Goal: Check status: Check status

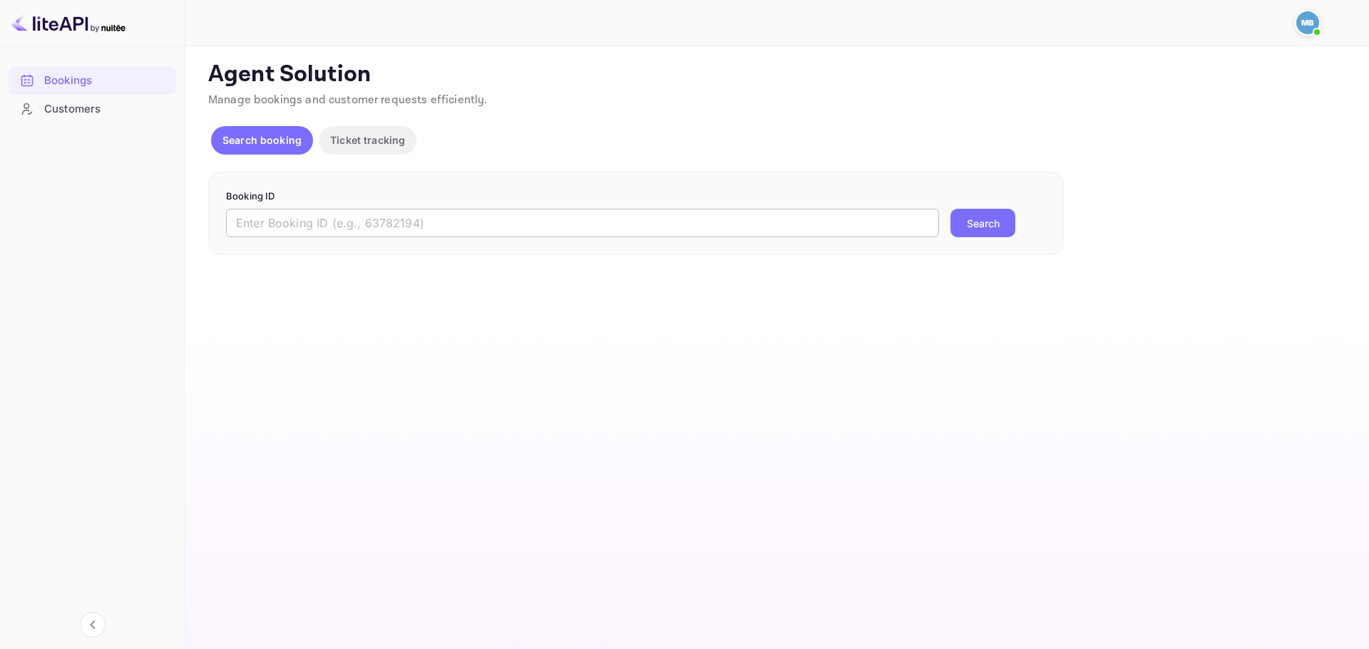
click at [360, 219] on input "text" at bounding box center [582, 223] width 713 height 29
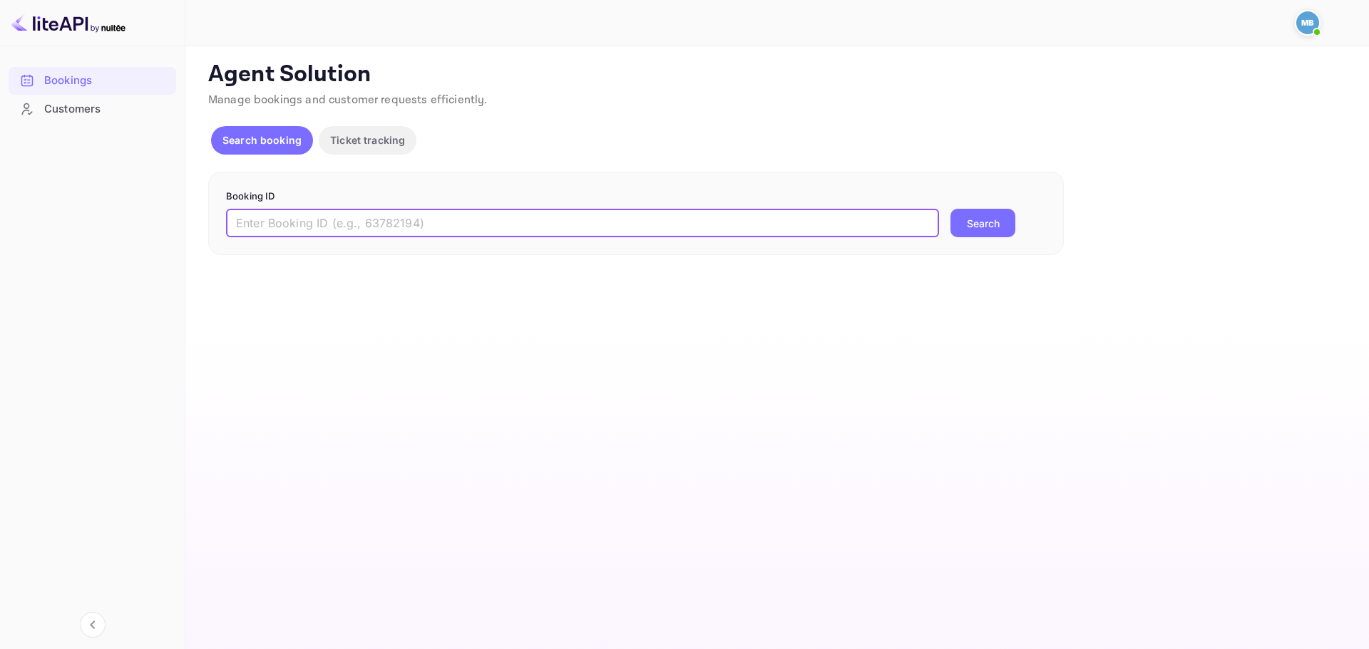
paste input "3149417644"
click at [373, 220] on input "3149417644" at bounding box center [582, 223] width 713 height 29
paste input "9497099"
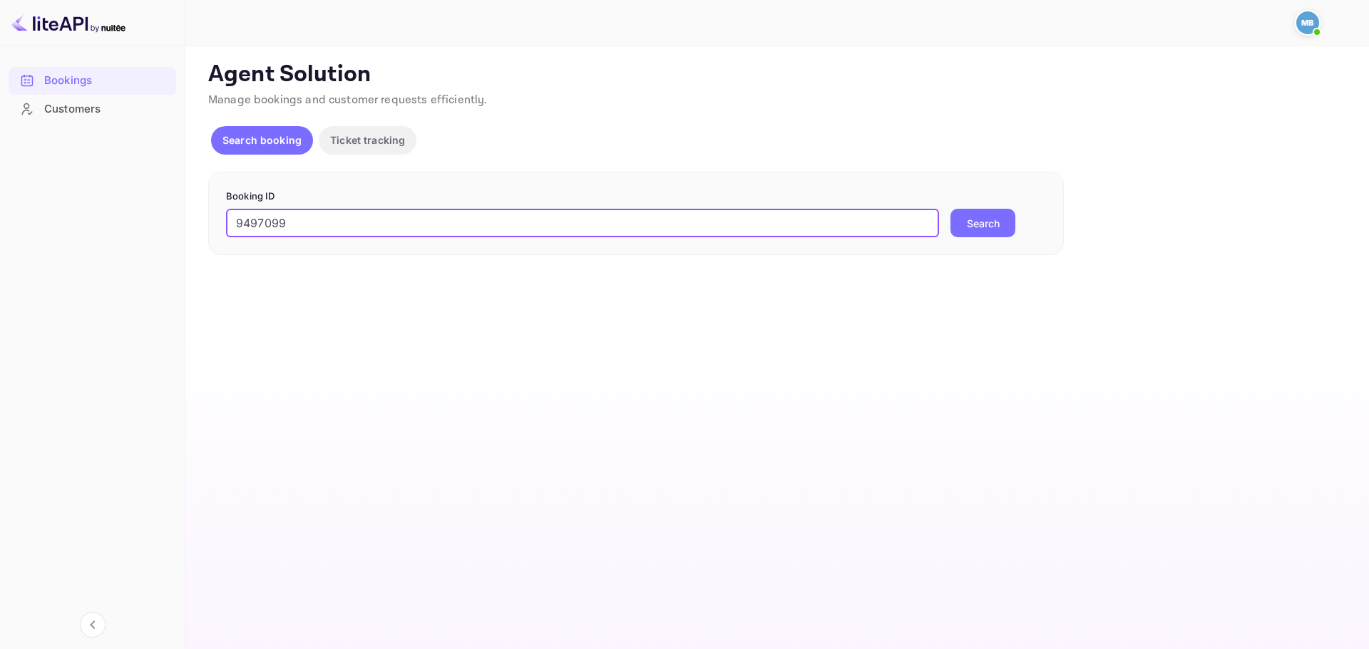
type input "9497099"
click at [979, 220] on button "Search" at bounding box center [982, 223] width 65 height 29
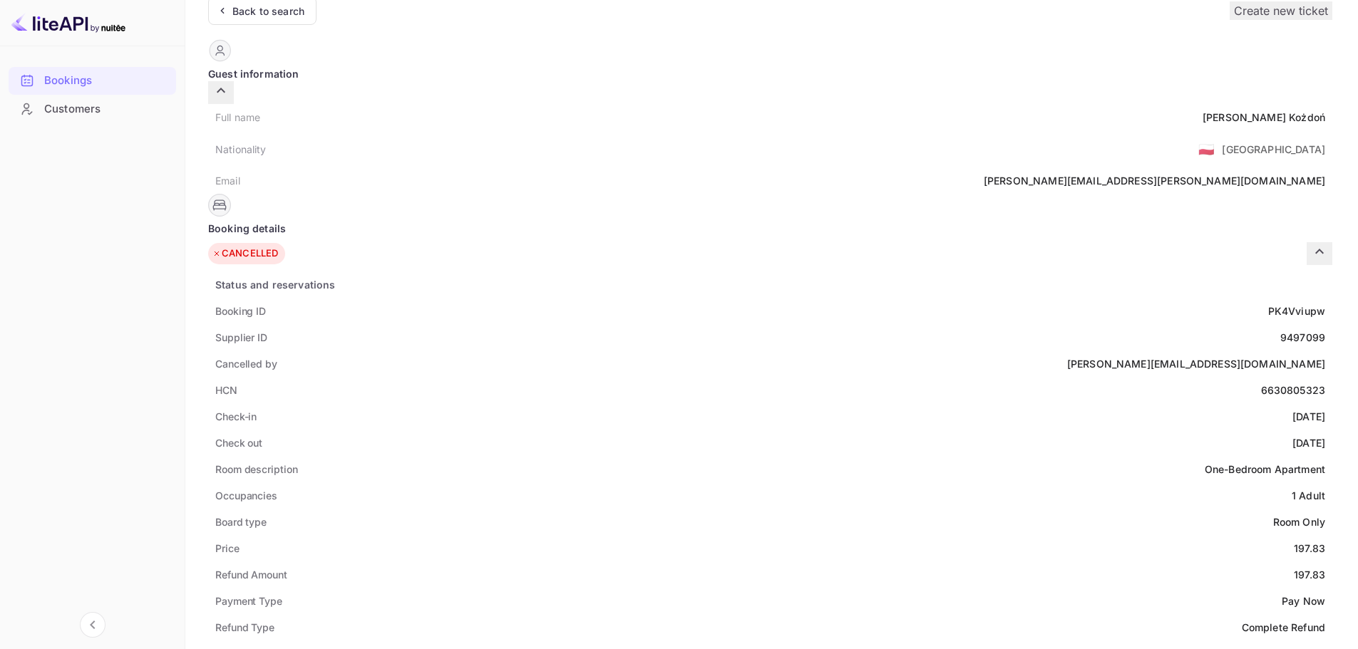
scroll to position [61, 0]
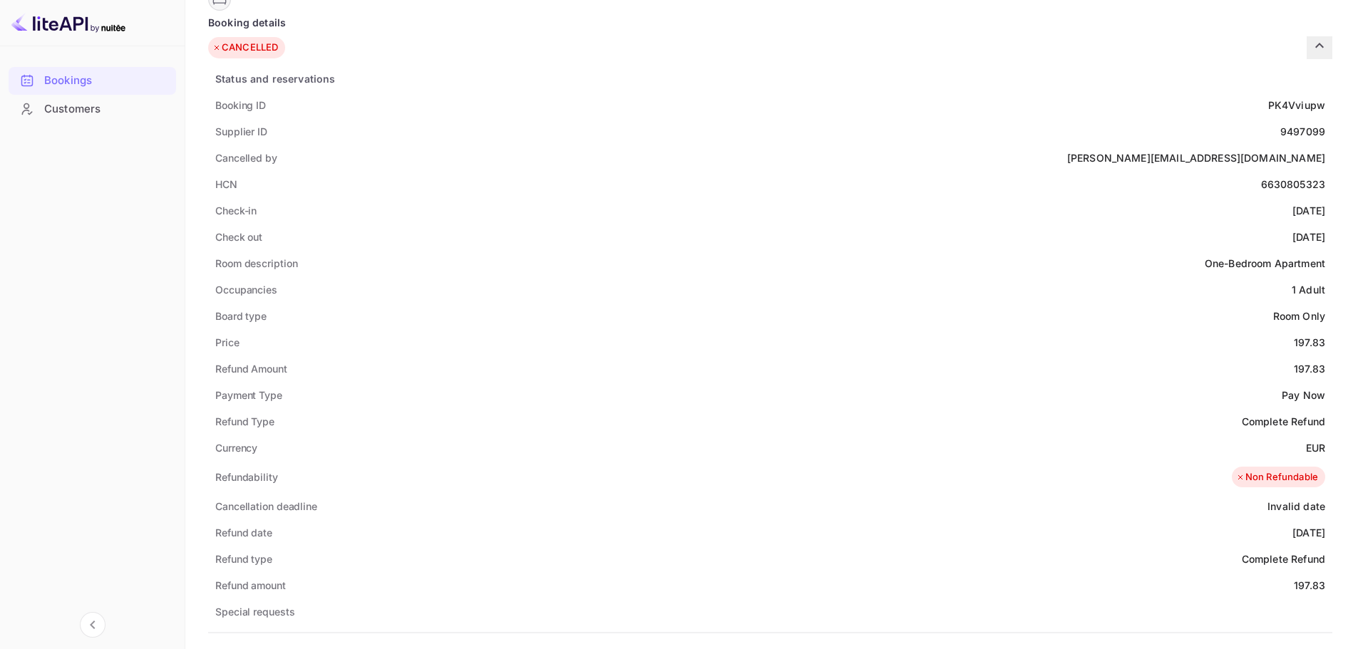
scroll to position [0, 0]
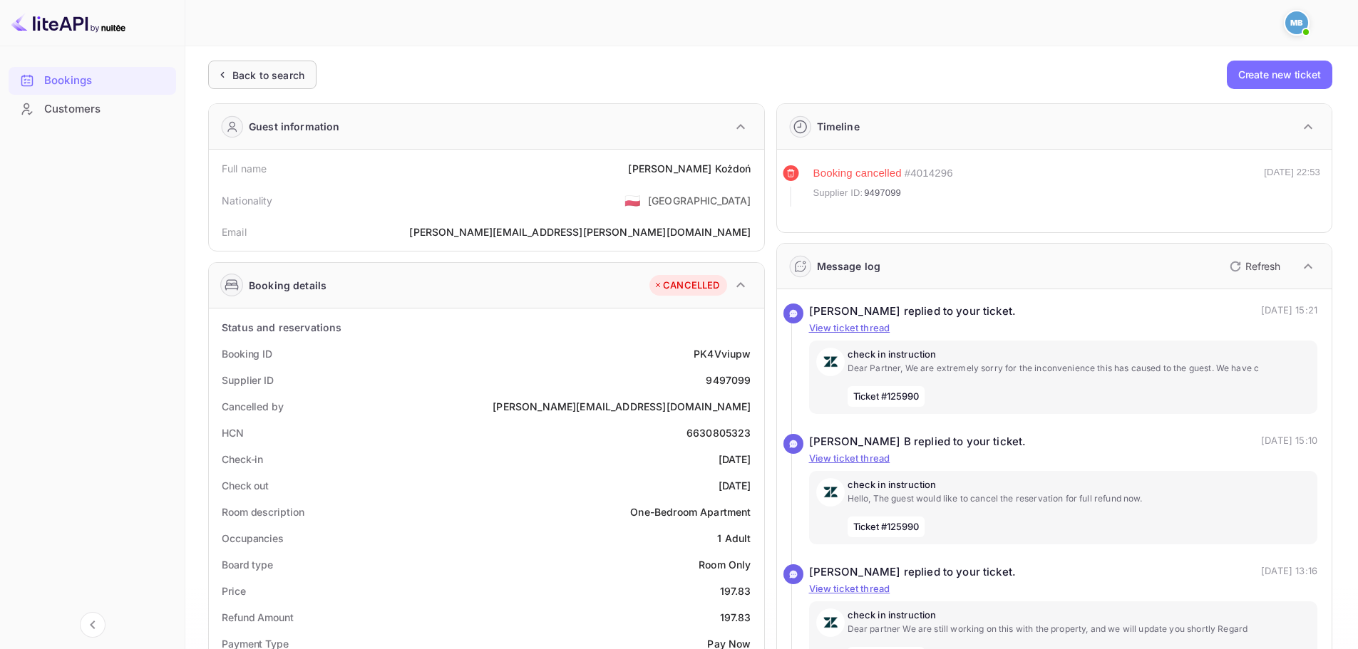
click at [267, 82] on div "Back to search" at bounding box center [268, 75] width 72 height 15
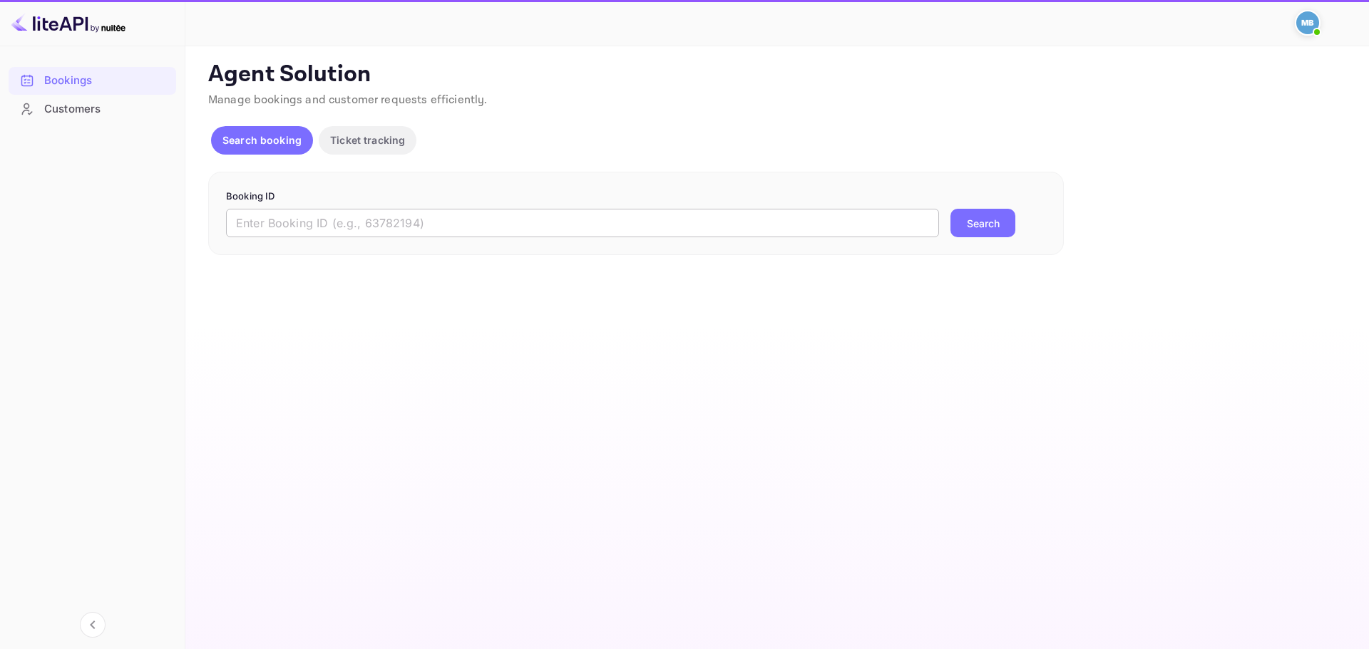
click at [468, 225] on input "text" at bounding box center [582, 223] width 713 height 29
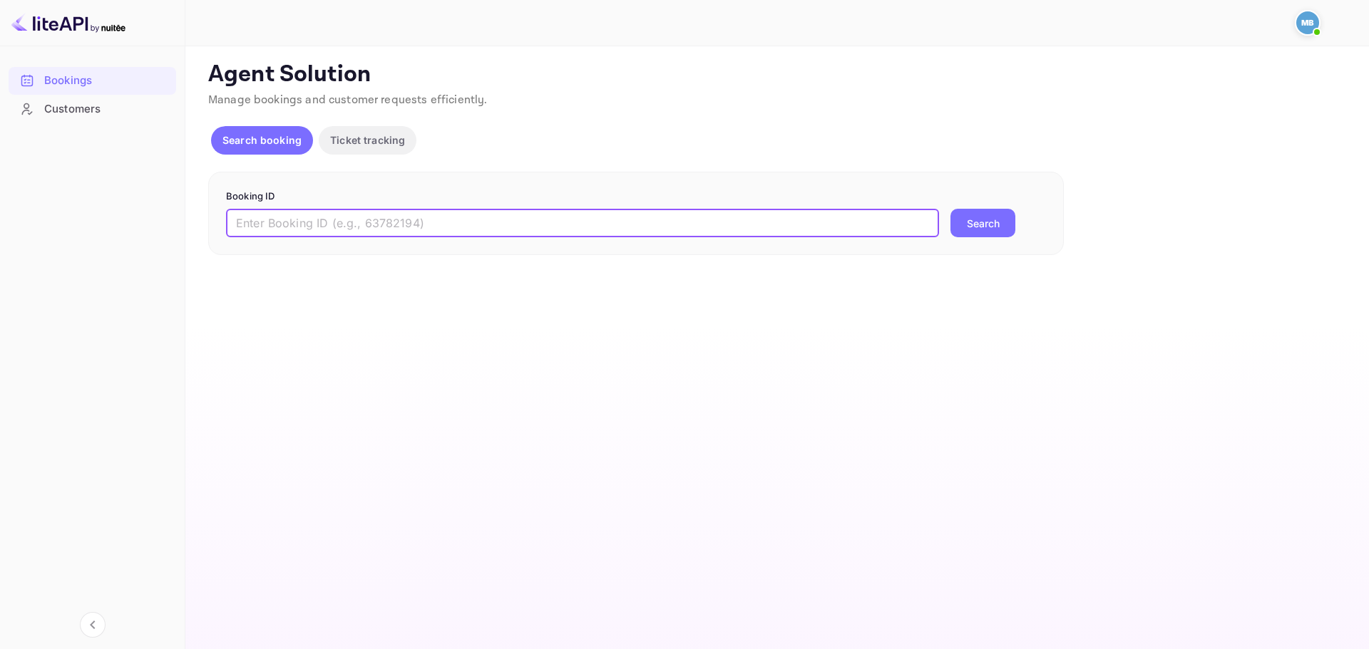
paste input "9497099"
type input "9497099"
click at [950, 209] on button "Search" at bounding box center [982, 223] width 65 height 29
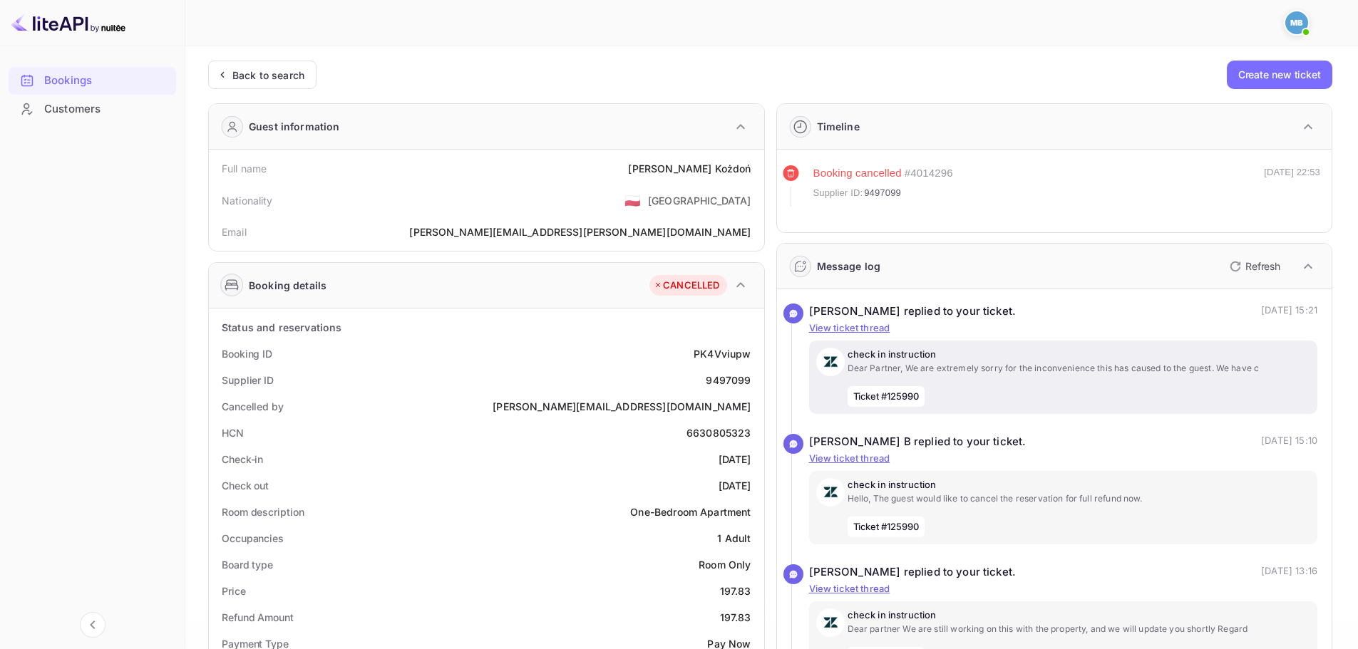
click at [974, 357] on p "check in instruction" at bounding box center [1078, 355] width 463 height 14
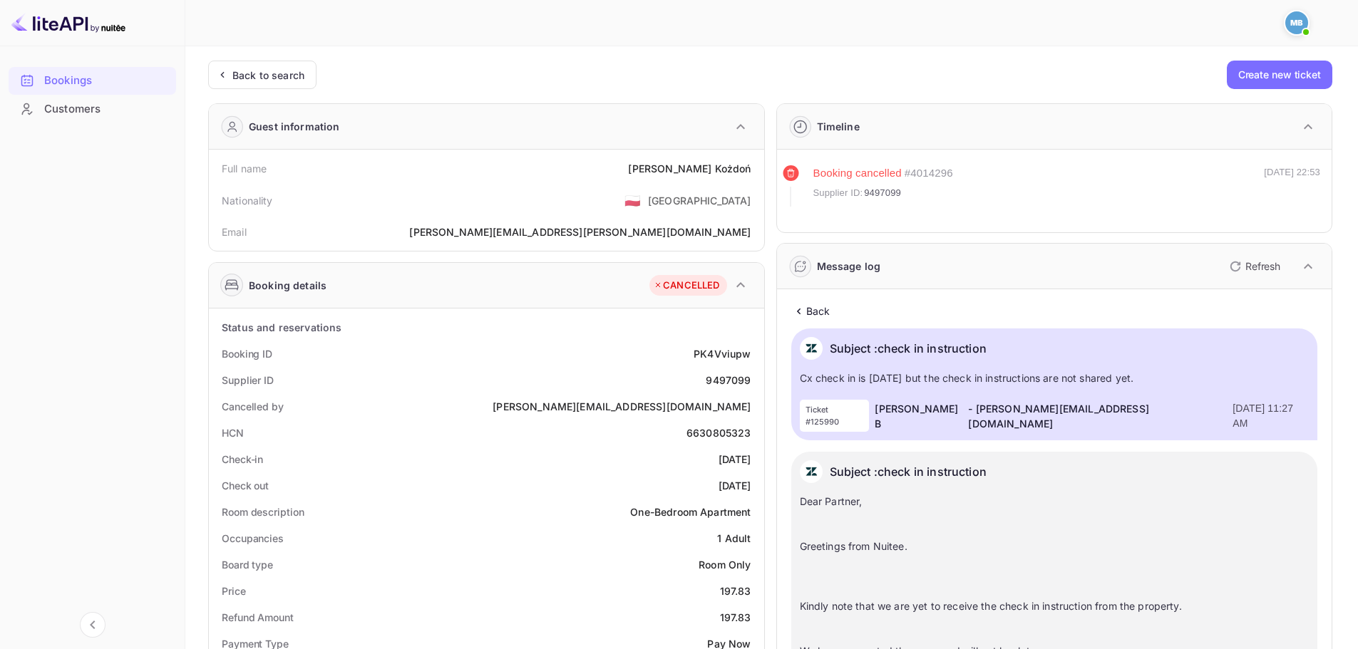
click at [934, 349] on p "Subject : check in instruction" at bounding box center [908, 348] width 157 height 23
click at [813, 317] on p "Back" at bounding box center [818, 311] width 24 height 15
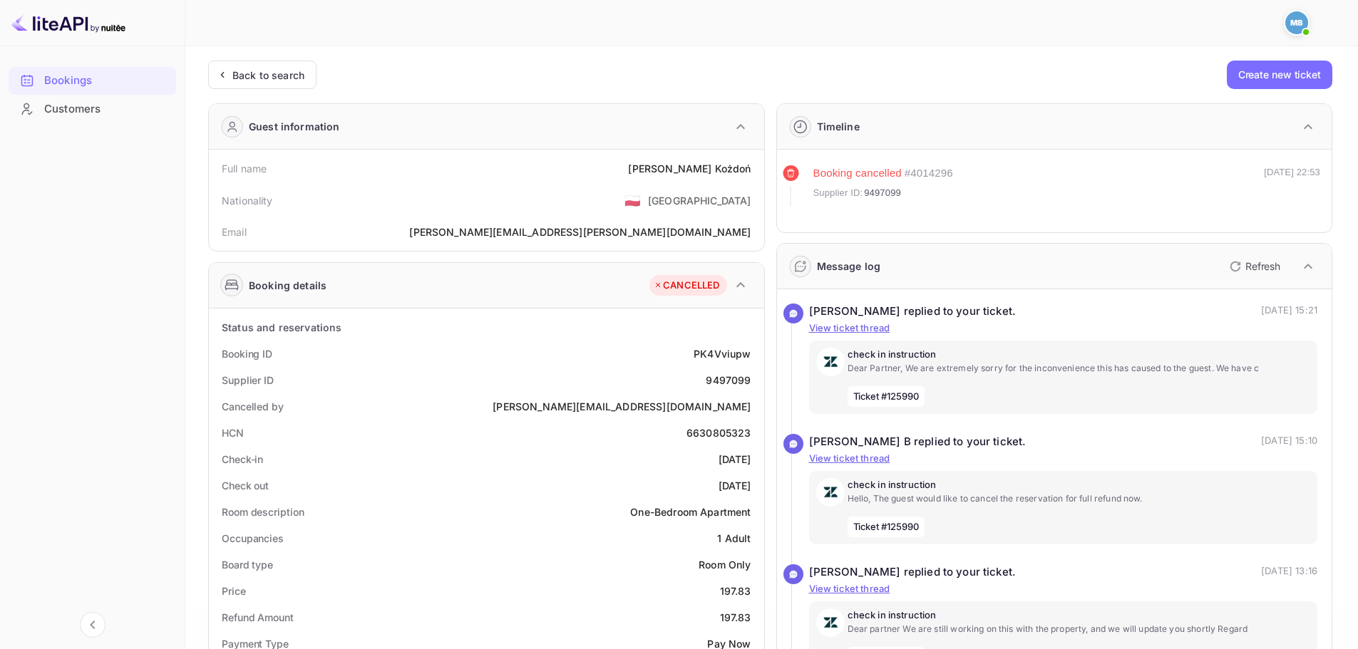
click at [1254, 265] on p "Refresh" at bounding box center [1262, 266] width 35 height 15
click at [1228, 266] on icon "button" at bounding box center [1235, 266] width 17 height 17
click at [1235, 267] on icon "button" at bounding box center [1235, 266] width 17 height 17
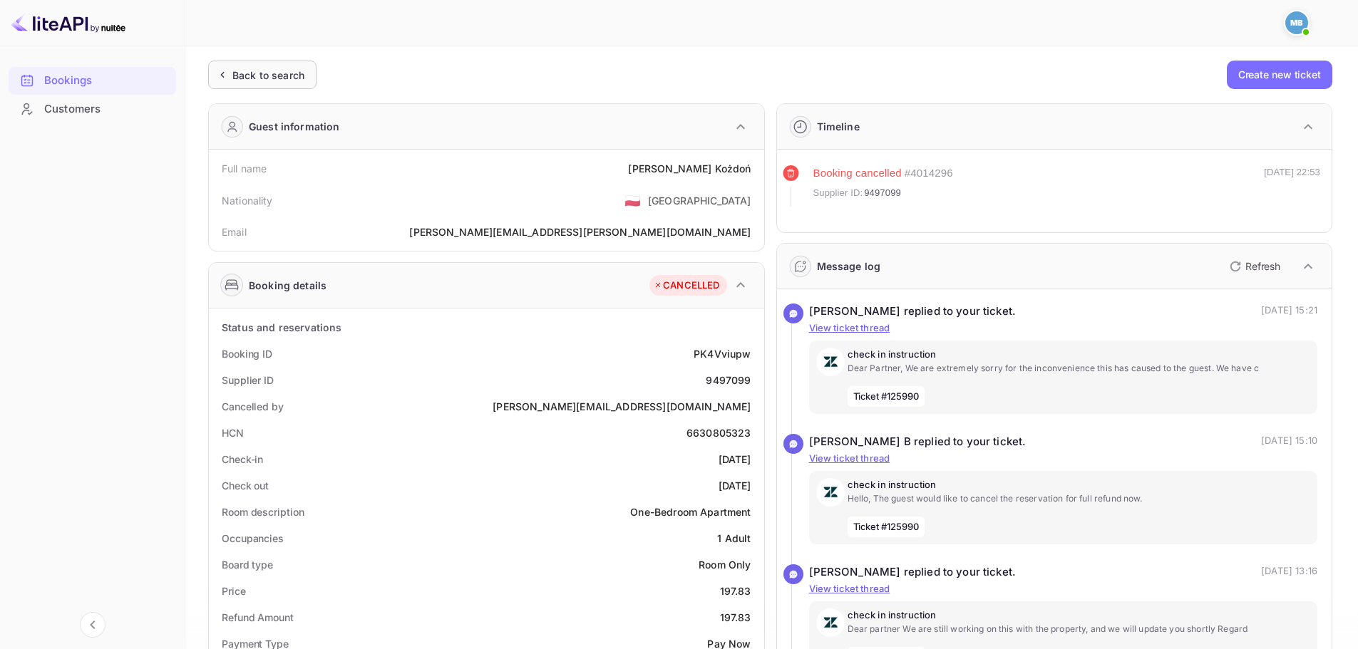
click at [280, 78] on div "Back to search" at bounding box center [268, 75] width 72 height 15
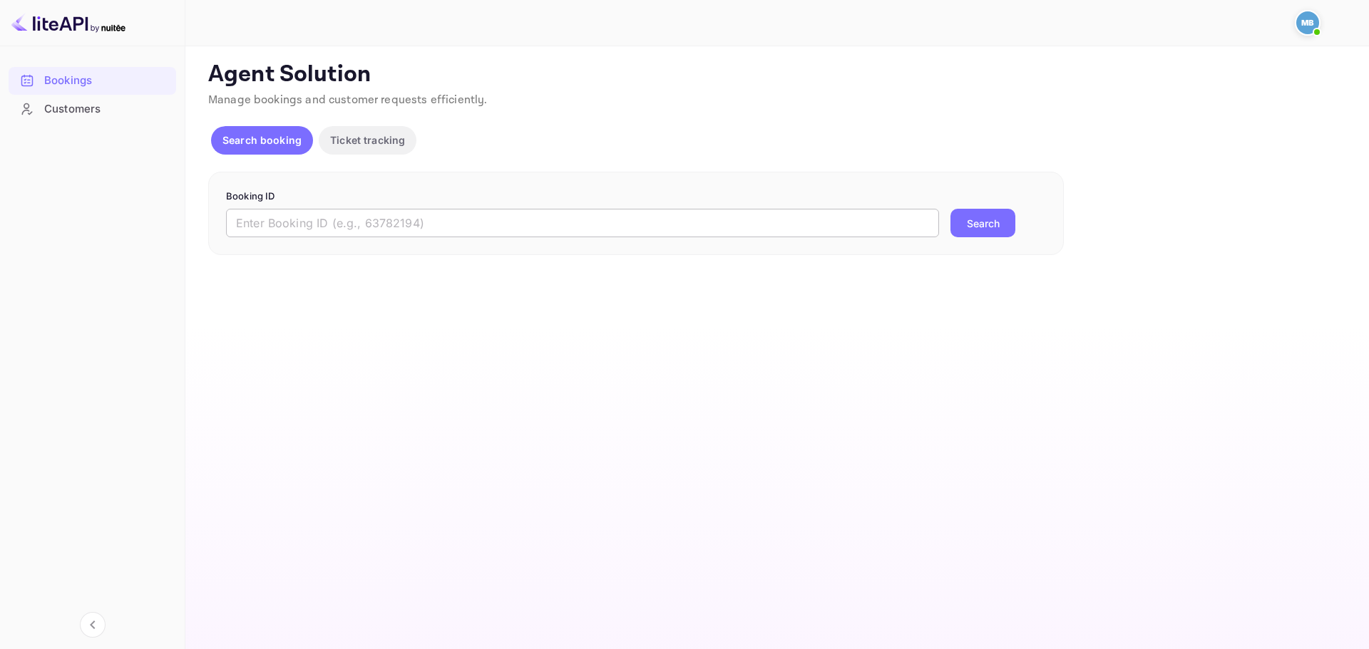
click at [359, 227] on input "text" at bounding box center [582, 223] width 713 height 29
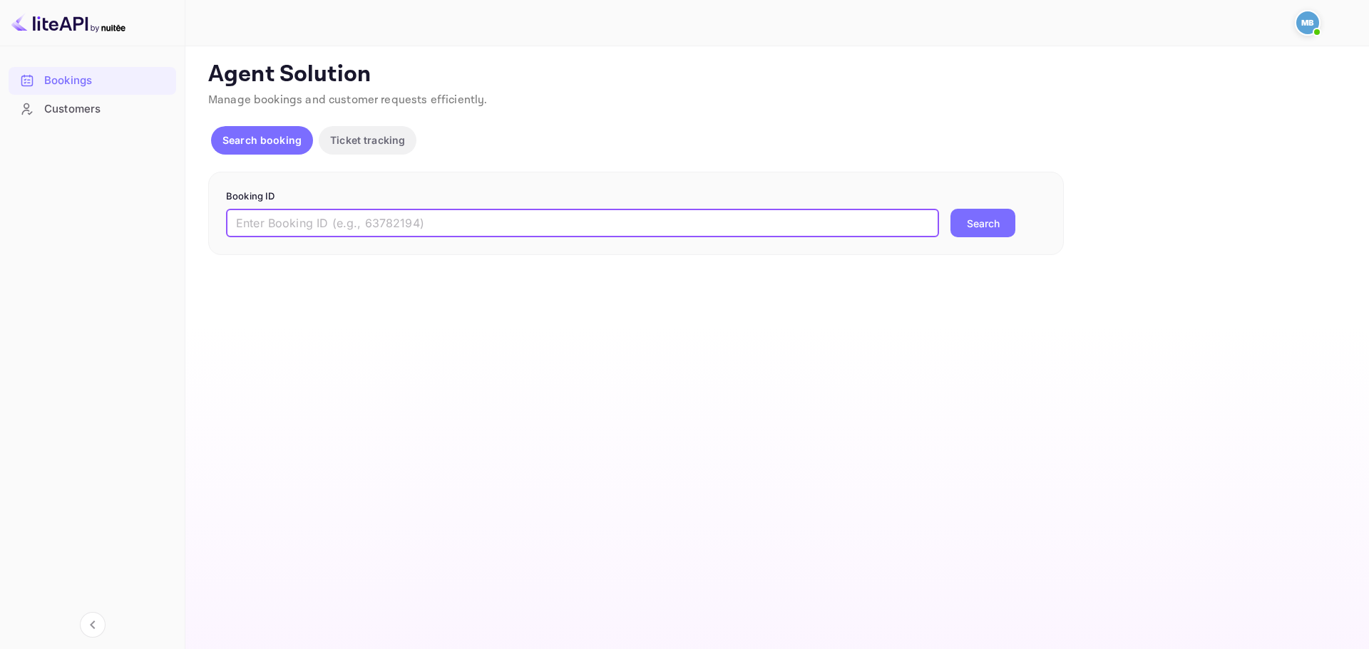
paste input "9497099"
type input "9497099"
click at [950, 209] on button "Search" at bounding box center [982, 223] width 65 height 29
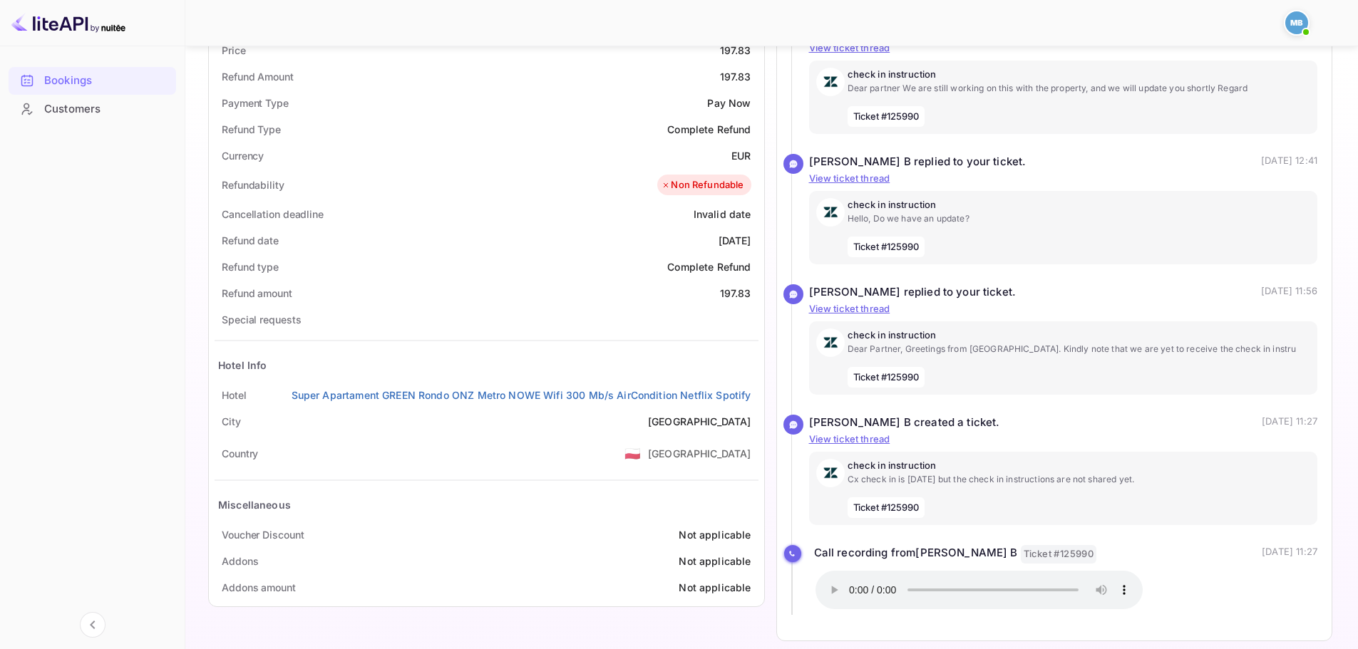
scroll to position [560, 0]
